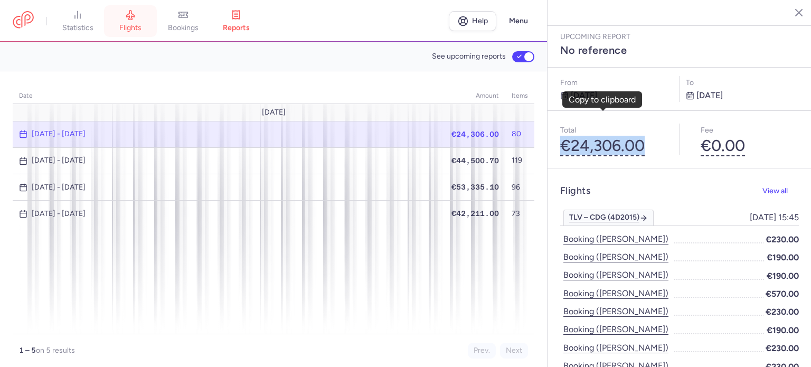
click at [128, 26] on span "flights" at bounding box center [130, 27] width 22 height 9
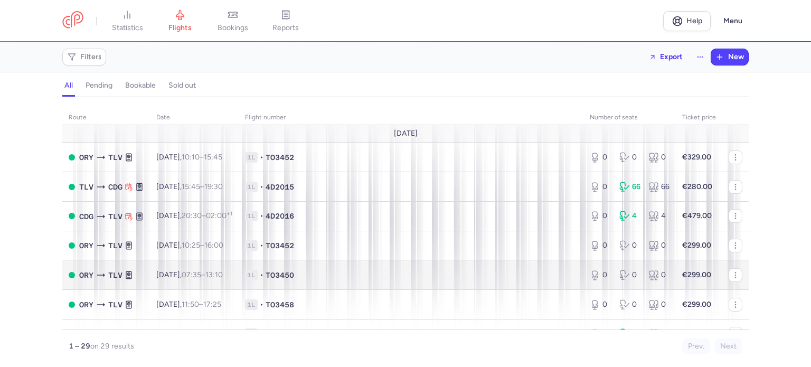
scroll to position [106, 0]
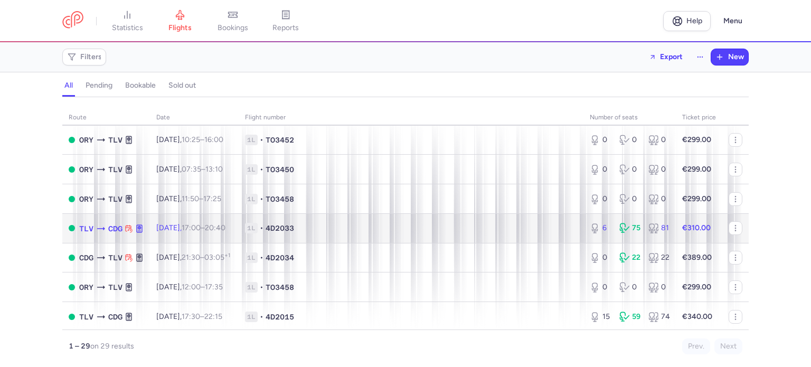
click at [420, 224] on td "1L • 4D2033" at bounding box center [411, 228] width 345 height 30
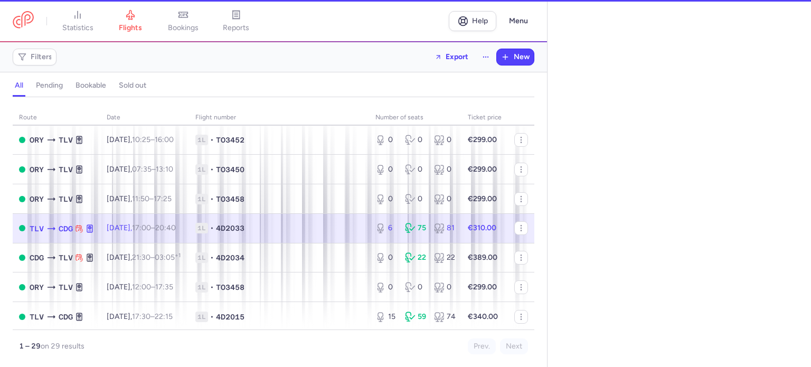
select select "hours"
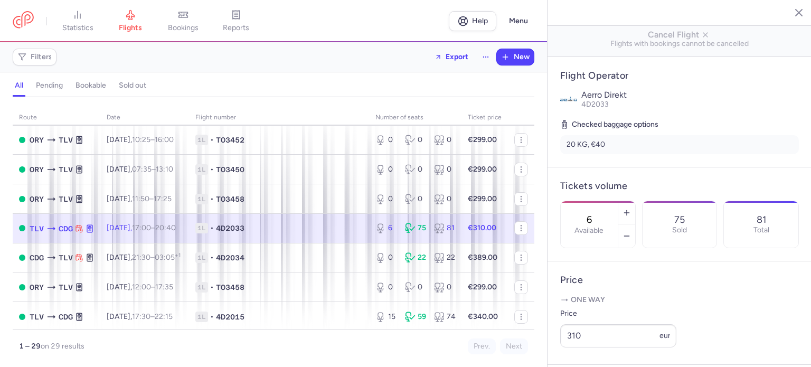
scroll to position [211, 0]
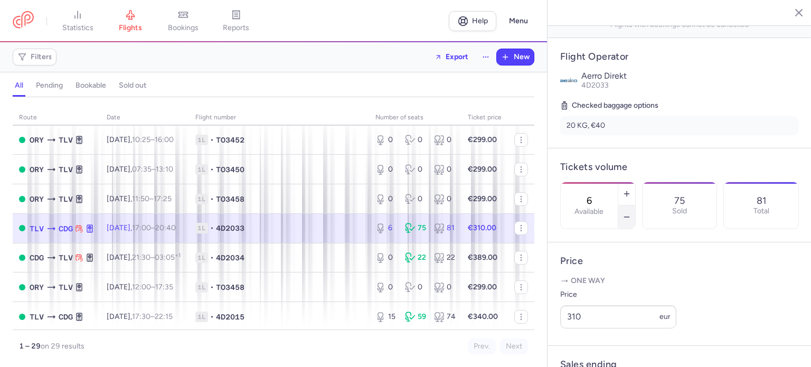
click at [631, 213] on icon "button" at bounding box center [626, 217] width 8 height 8
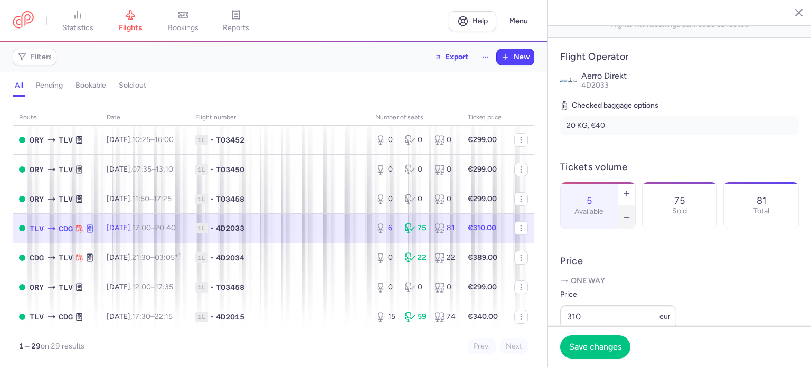
click at [631, 213] on icon "button" at bounding box center [626, 217] width 8 height 8
click at [635, 182] on div "2 Available" at bounding box center [597, 205] width 75 height 47
click at [631, 189] on icon "button" at bounding box center [626, 193] width 8 height 8
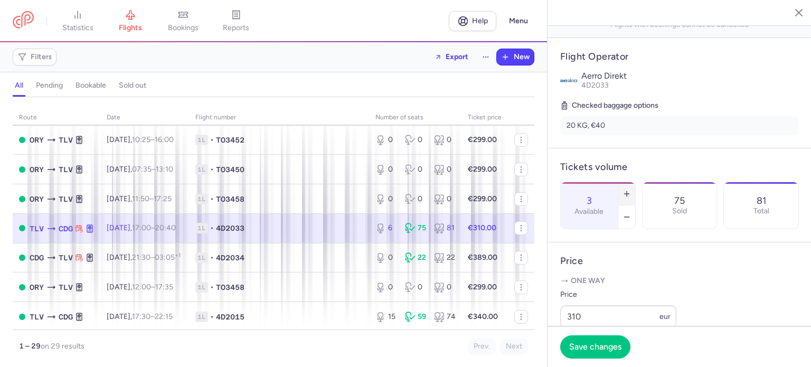
click at [631, 189] on icon "button" at bounding box center [626, 193] width 8 height 8
click at [628, 217] on line "button" at bounding box center [626, 217] width 5 height 0
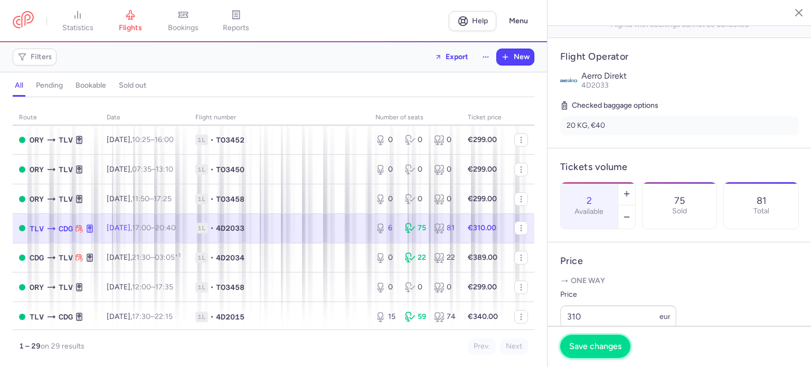
click at [595, 345] on span "Save changes" at bounding box center [595, 345] width 52 height 9
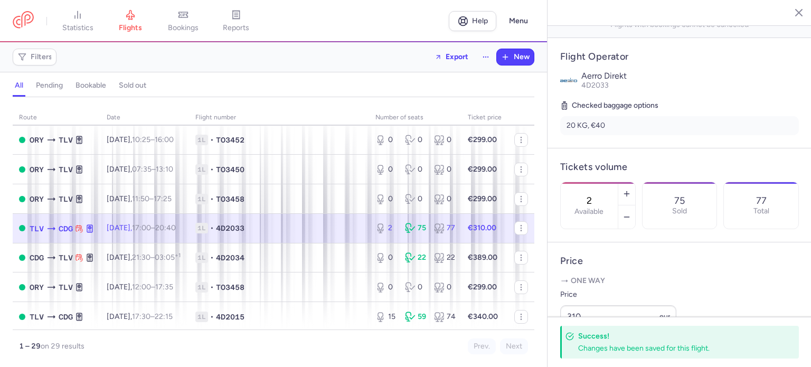
click at [327, 227] on span "1L • 4D2033" at bounding box center [278, 228] width 167 height 11
click at [628, 217] on line "button" at bounding box center [626, 217] width 5 height 0
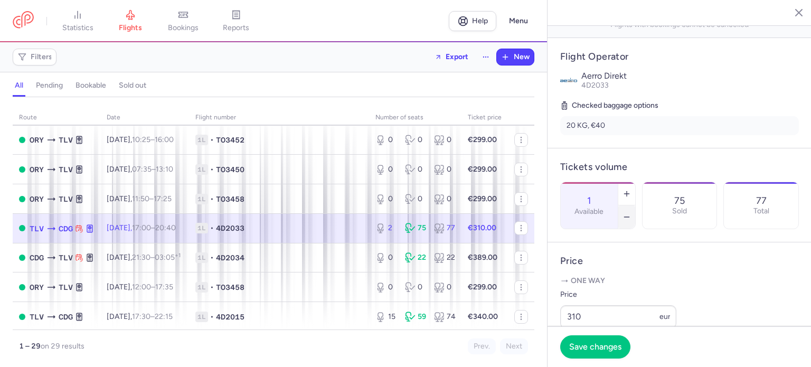
click at [628, 217] on line "button" at bounding box center [626, 217] width 5 height 0
click at [631, 189] on icon "button" at bounding box center [626, 193] width 8 height 8
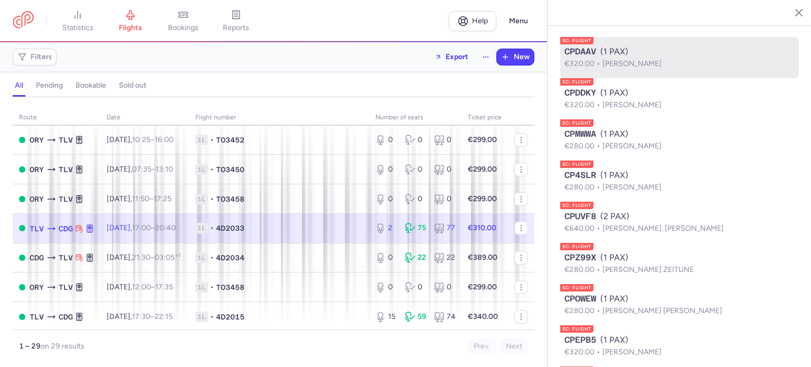
scroll to position [1214, 0]
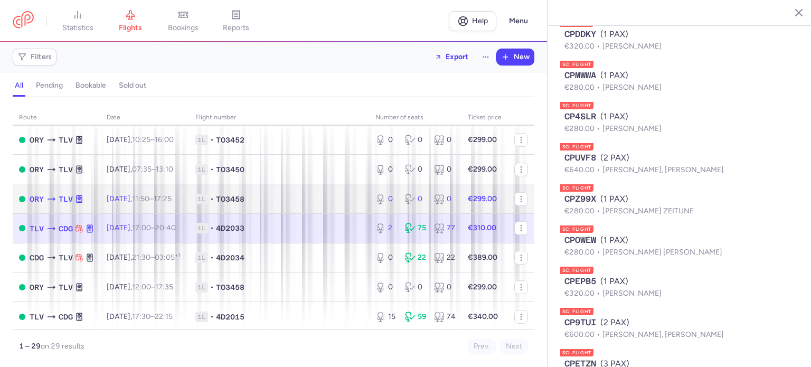
click at [274, 204] on span "1L • TO3458" at bounding box center [278, 199] width 167 height 11
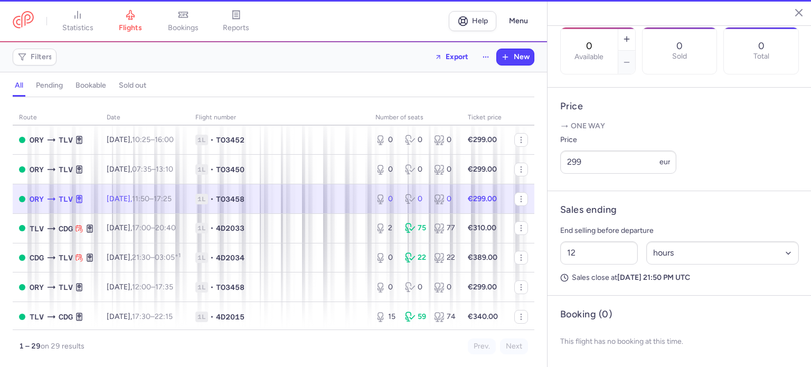
scroll to position [371, 0]
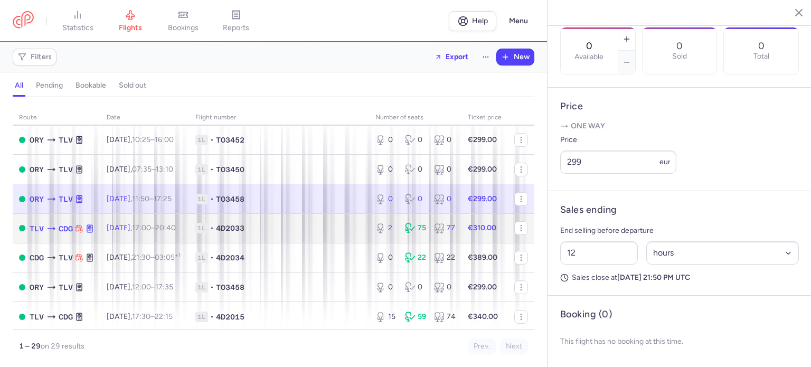
click at [282, 230] on span "1L • 4D2033" at bounding box center [278, 228] width 167 height 11
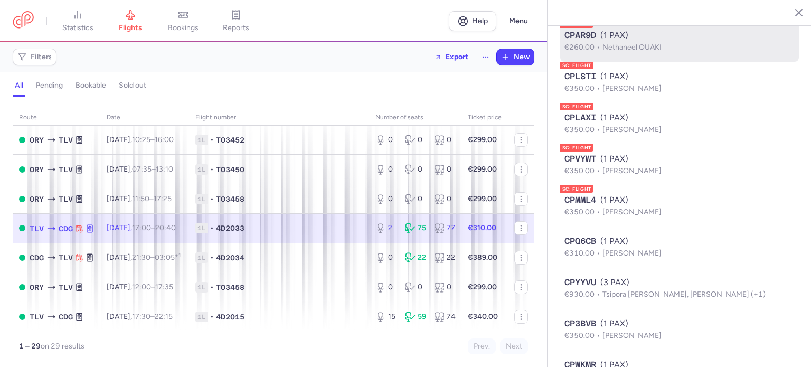
scroll to position [2457, 0]
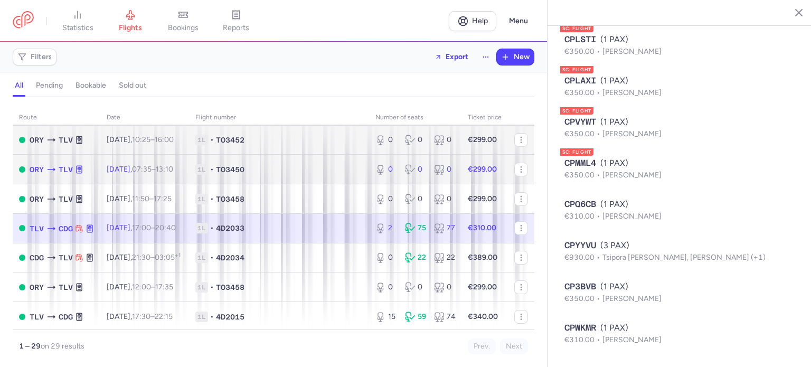
drag, startPoint x: 295, startPoint y: 174, endPoint x: 291, endPoint y: 143, distance: 31.4
click at [295, 174] on span "1L • TO3450" at bounding box center [278, 169] width 167 height 11
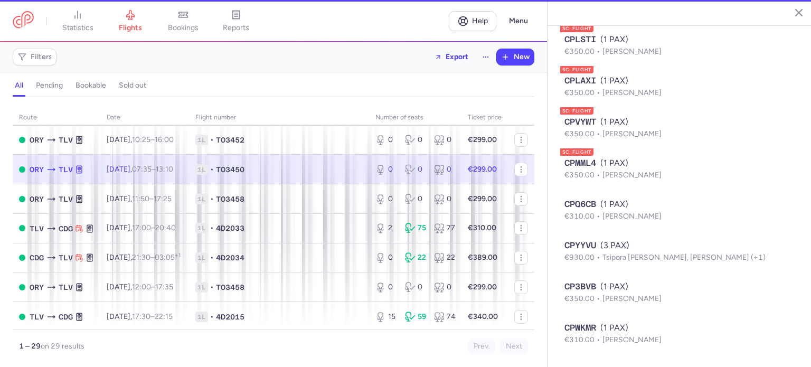
type input "0"
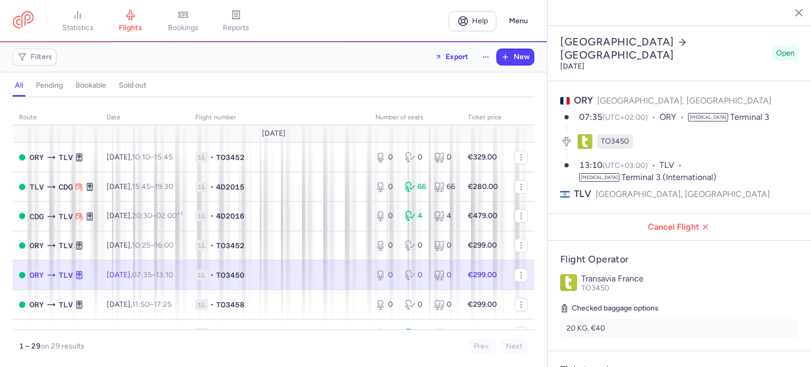
select select "hours"
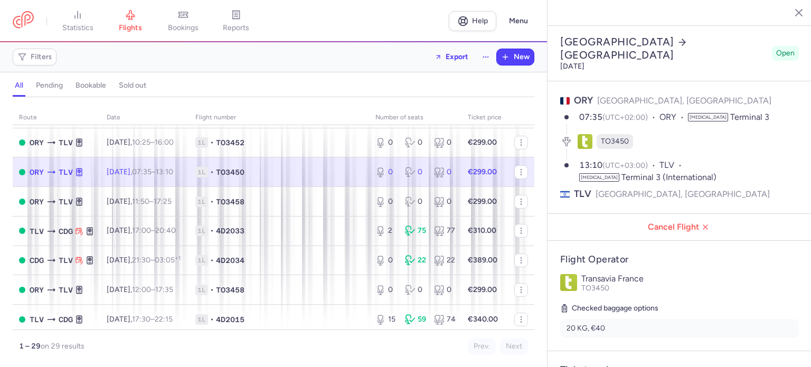
scroll to position [106, 0]
